Goal: Information Seeking & Learning: Learn about a topic

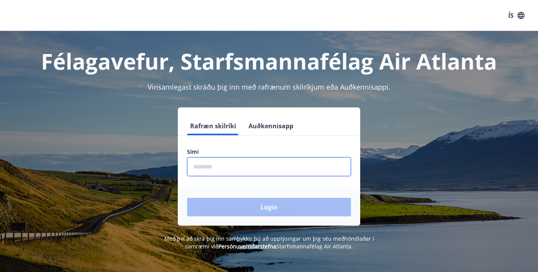
click at [285, 170] on input "phone" at bounding box center [269, 166] width 164 height 19
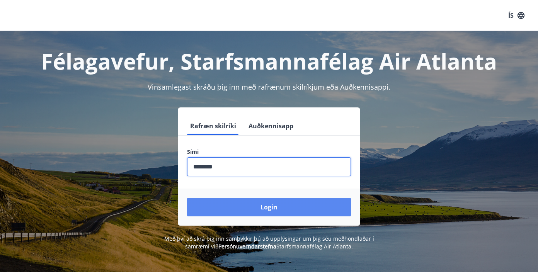
type input "********"
click at [280, 212] on button "Login" at bounding box center [269, 207] width 164 height 19
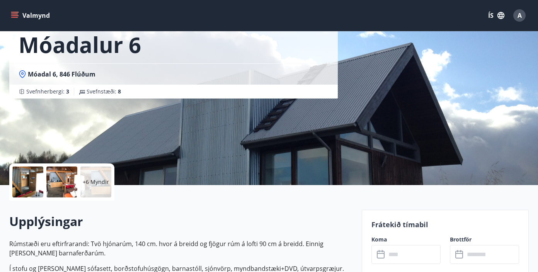
scroll to position [50, 0]
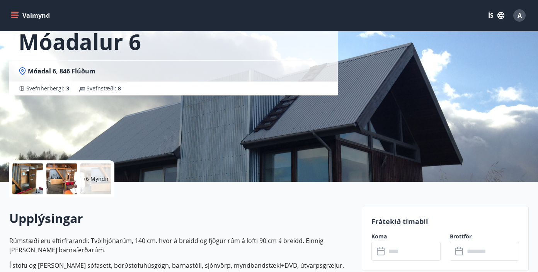
click at [102, 179] on p "+6 Myndir" at bounding box center [96, 179] width 26 height 8
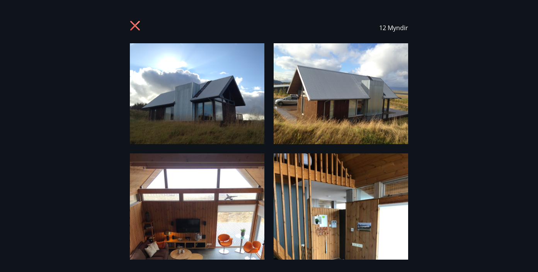
click at [222, 90] on img at bounding box center [197, 93] width 134 height 101
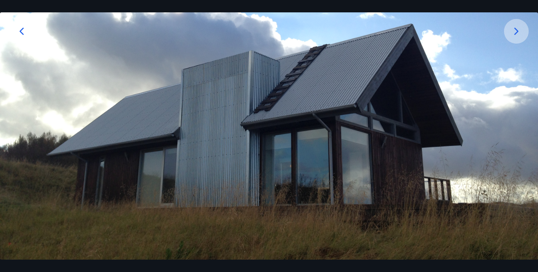
scroll to position [150, 0]
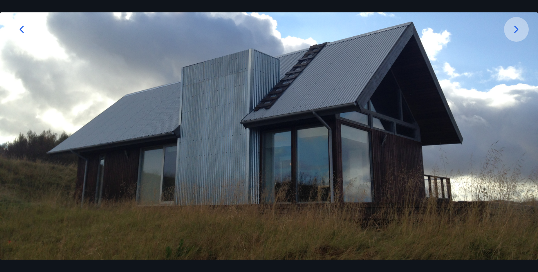
click at [522, 27] on div at bounding box center [516, 29] width 25 height 25
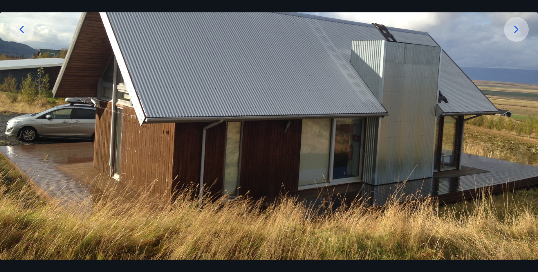
click at [522, 37] on div at bounding box center [516, 29] width 25 height 25
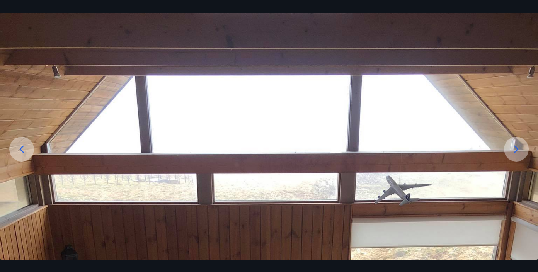
scroll to position [0, 0]
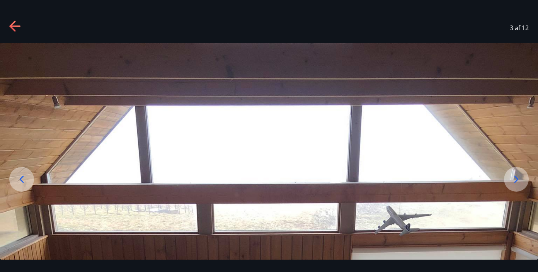
click at [513, 180] on icon at bounding box center [516, 179] width 12 height 12
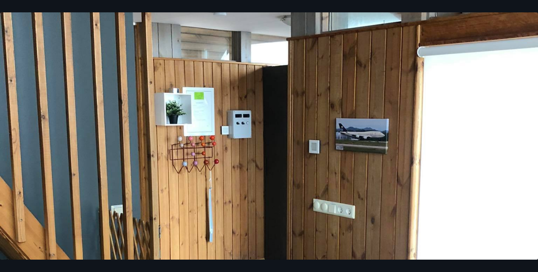
scroll to position [178, 0]
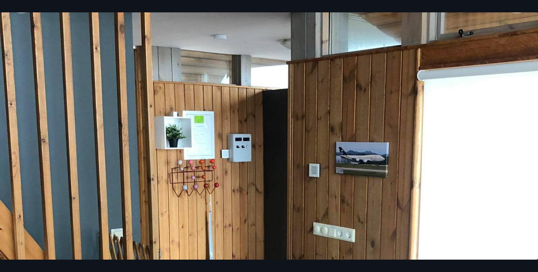
click at [361, 102] on img at bounding box center [269, 223] width 538 height 717
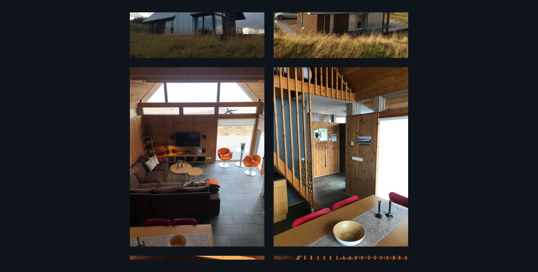
scroll to position [0, 0]
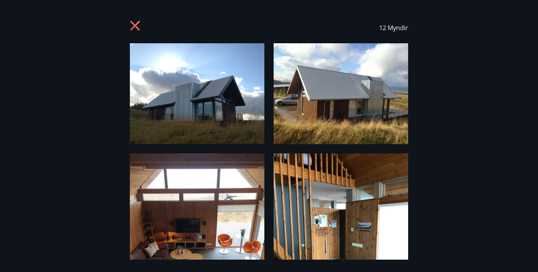
click at [134, 28] on icon at bounding box center [136, 26] width 12 height 12
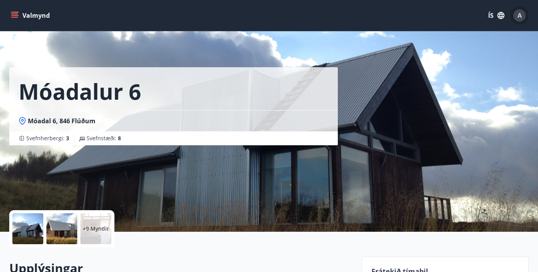
click at [521, 17] on div "A" at bounding box center [519, 15] width 12 height 12
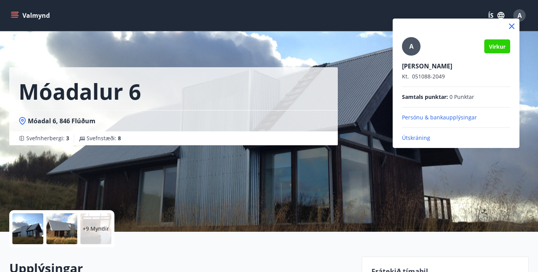
click at [10, 10] on div at bounding box center [269, 136] width 538 height 272
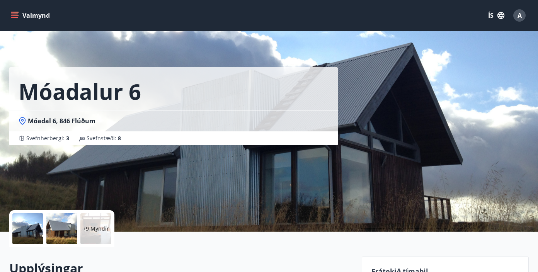
click at [11, 14] on icon "menu" at bounding box center [15, 16] width 8 height 8
